Goal: Information Seeking & Learning: Learn about a topic

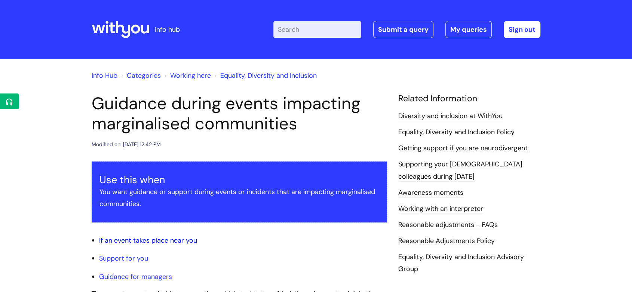
click at [176, 243] on link "If an event takes place near you" at bounding box center [148, 240] width 98 height 9
